Goal: Navigation & Orientation: Understand site structure

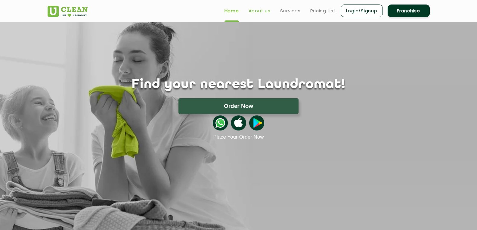
click at [260, 9] on link "About us" at bounding box center [260, 10] width 22 height 7
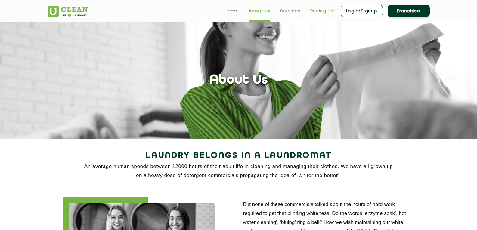
drag, startPoint x: 320, startPoint y: 8, endPoint x: 318, endPoint y: 11, distance: 4.1
click at [320, 8] on link "Pricing List" at bounding box center [323, 10] width 26 height 7
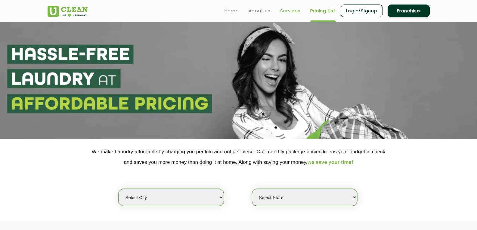
click at [293, 11] on link "Services" at bounding box center [290, 10] width 20 height 7
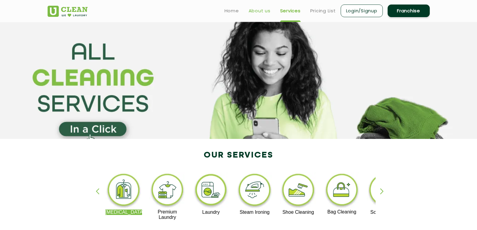
click at [256, 13] on link "About us" at bounding box center [260, 10] width 22 height 7
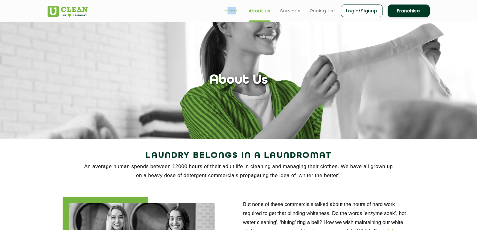
click at [231, 9] on ul "Home About us Services Pricing List Login/Signup Franchise" at bounding box center [325, 11] width 210 height 14
click at [235, 12] on link "Home" at bounding box center [231, 10] width 14 height 7
